Goal: Transaction & Acquisition: Purchase product/service

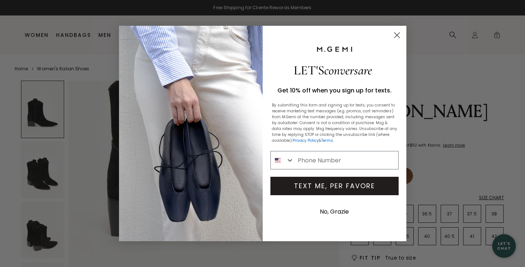
click at [397, 36] on circle "Close dialog" at bounding box center [396, 35] width 12 height 12
click at [396, 36] on icon "Close dialog" at bounding box center [396, 35] width 13 height 13
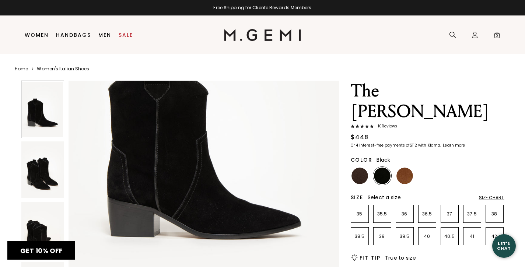
click at [396, 36] on div "Close dialog LET'S conversare Get 10% off when you sign up for texts. By submit…" at bounding box center [263, 133] width 302 height 230
click at [396, 36] on nav "Search Icons/20x20/profile@2x Sign In Orders Rewards Refer a Friend Address Boo…" at bounding box center [402, 34] width 203 height 39
click at [122, 34] on link "Sale" at bounding box center [126, 35] width 14 height 6
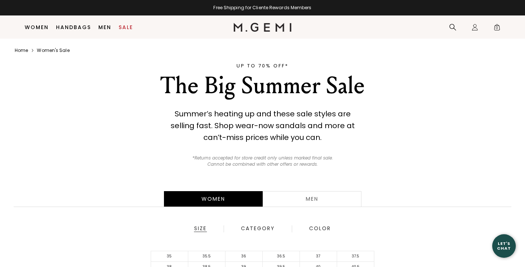
scroll to position [159, 0]
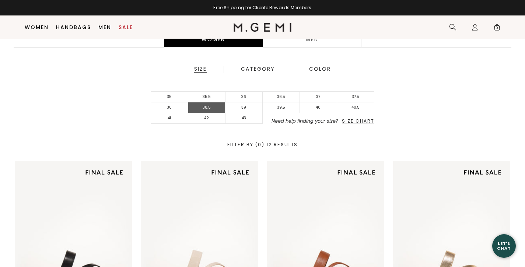
click at [212, 109] on li "38.5" at bounding box center [206, 107] width 37 height 11
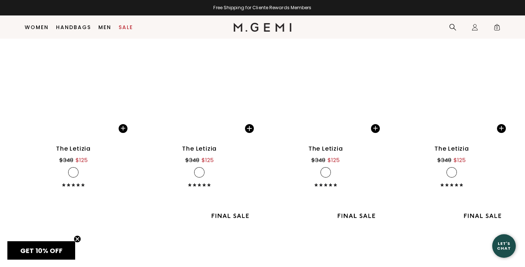
scroll to position [2374, 0]
